Goal: Task Accomplishment & Management: Complete application form

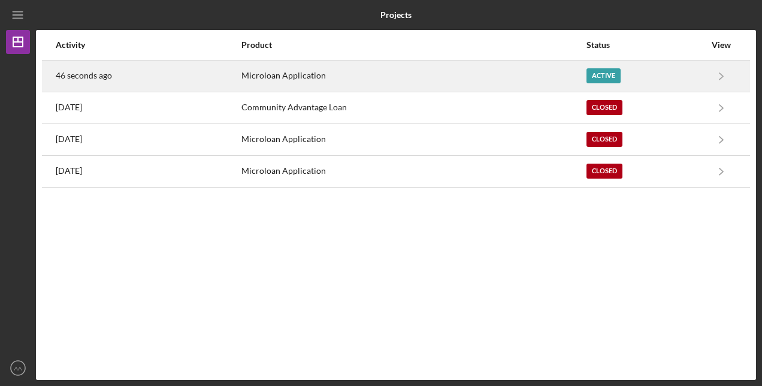
click at [610, 76] on div "Active" at bounding box center [603, 75] width 34 height 15
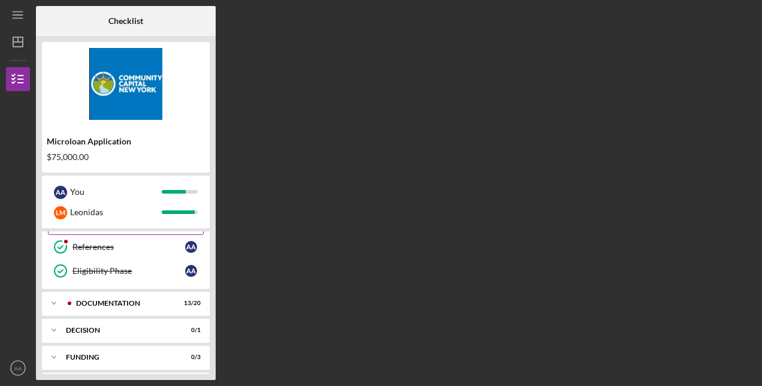
scroll to position [180, 0]
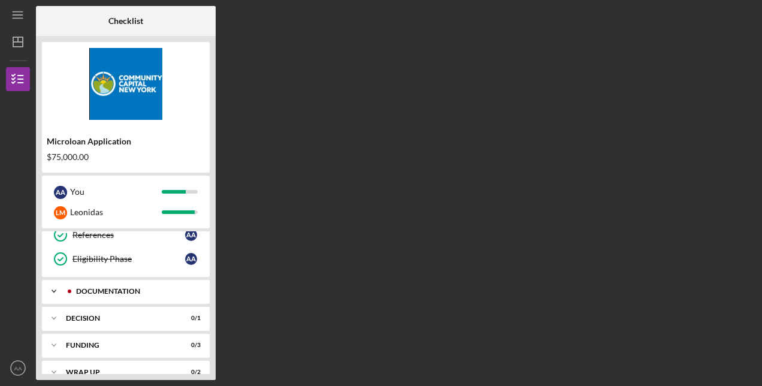
click at [108, 288] on div "Documentation" at bounding box center [135, 291] width 119 height 7
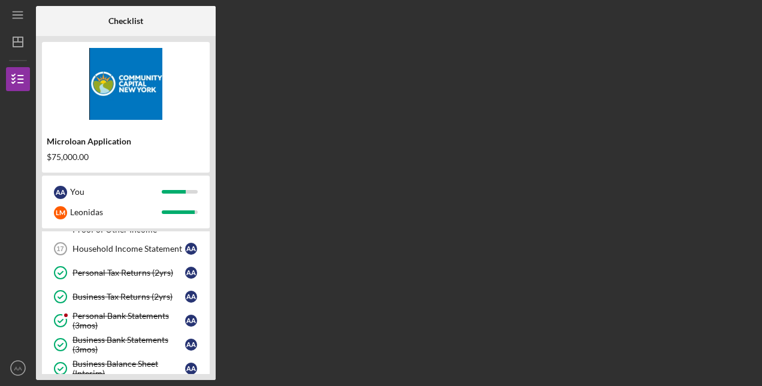
scroll to position [299, 0]
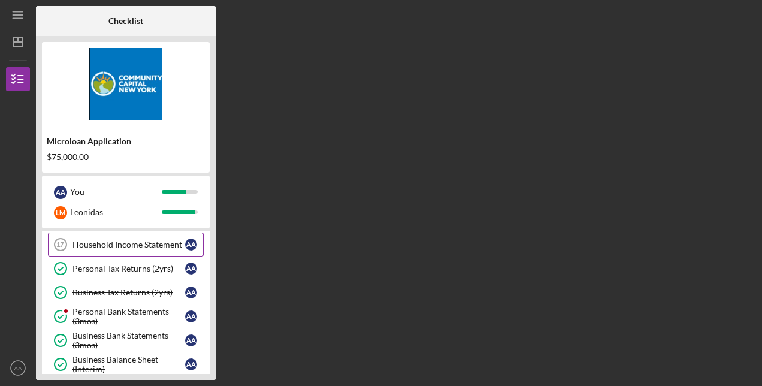
click at [149, 240] on div "Household Income Statement" at bounding box center [128, 245] width 113 height 10
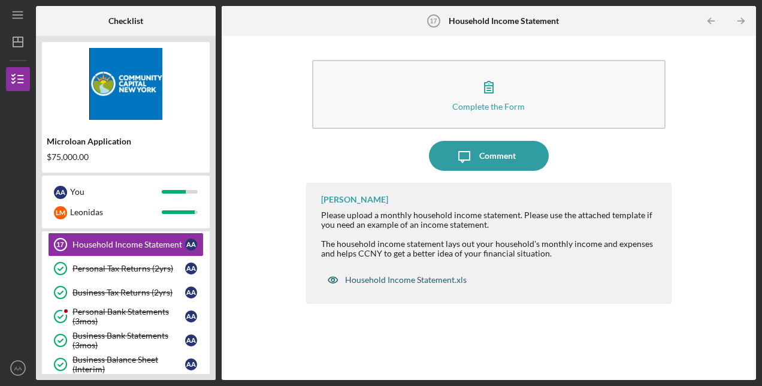
click at [420, 282] on div "Household Income Statement.xls" at bounding box center [406, 280] width 122 height 10
